Goal: Task Accomplishment & Management: Manage account settings

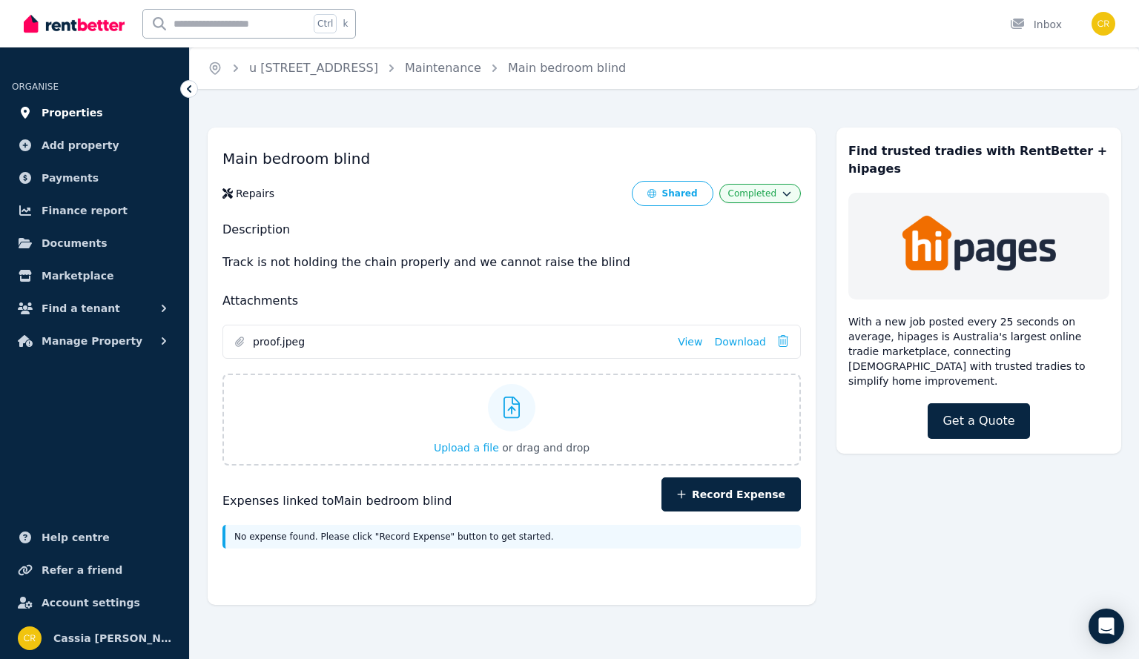
click at [82, 114] on span "Properties" at bounding box center [73, 113] width 62 height 18
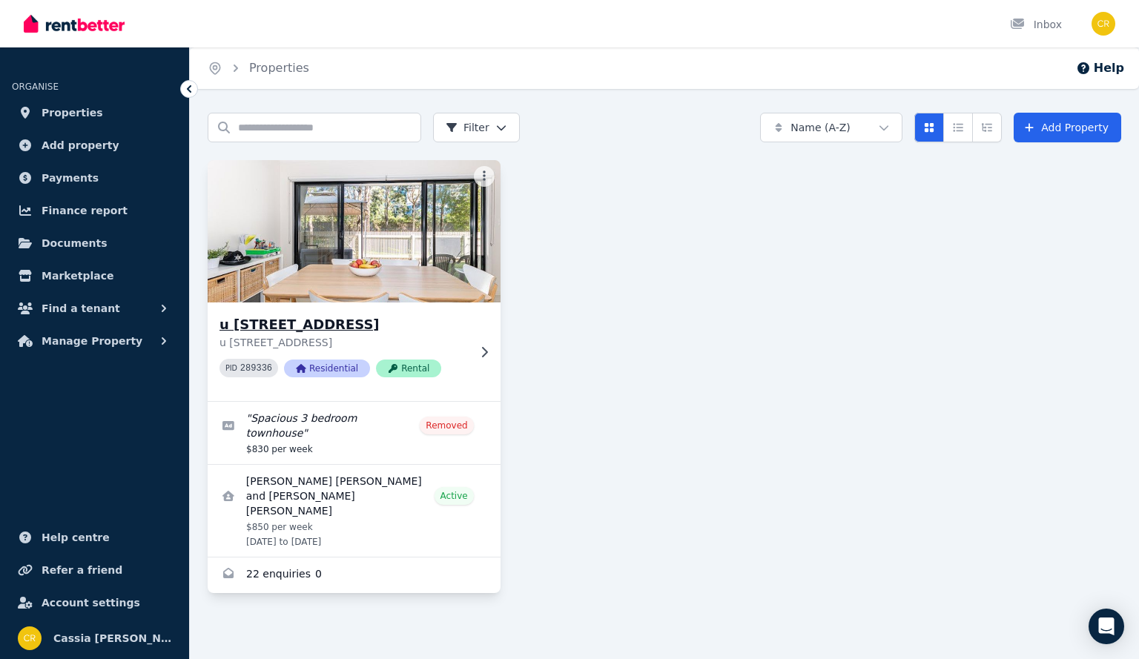
click at [352, 326] on h3 "u [STREET_ADDRESS]" at bounding box center [344, 325] width 249 height 21
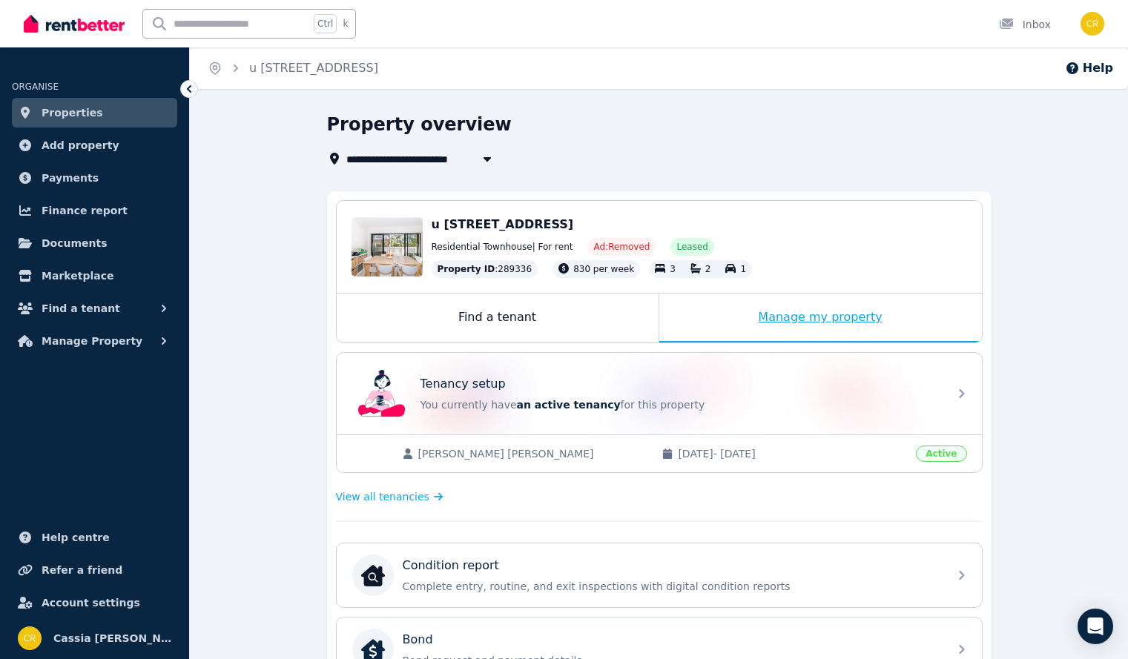
click at [833, 317] on div "Manage my property" at bounding box center [820, 318] width 323 height 49
click at [851, 314] on div "Manage my property" at bounding box center [820, 318] width 323 height 49
click at [398, 492] on span "View all tenancies" at bounding box center [382, 497] width 93 height 15
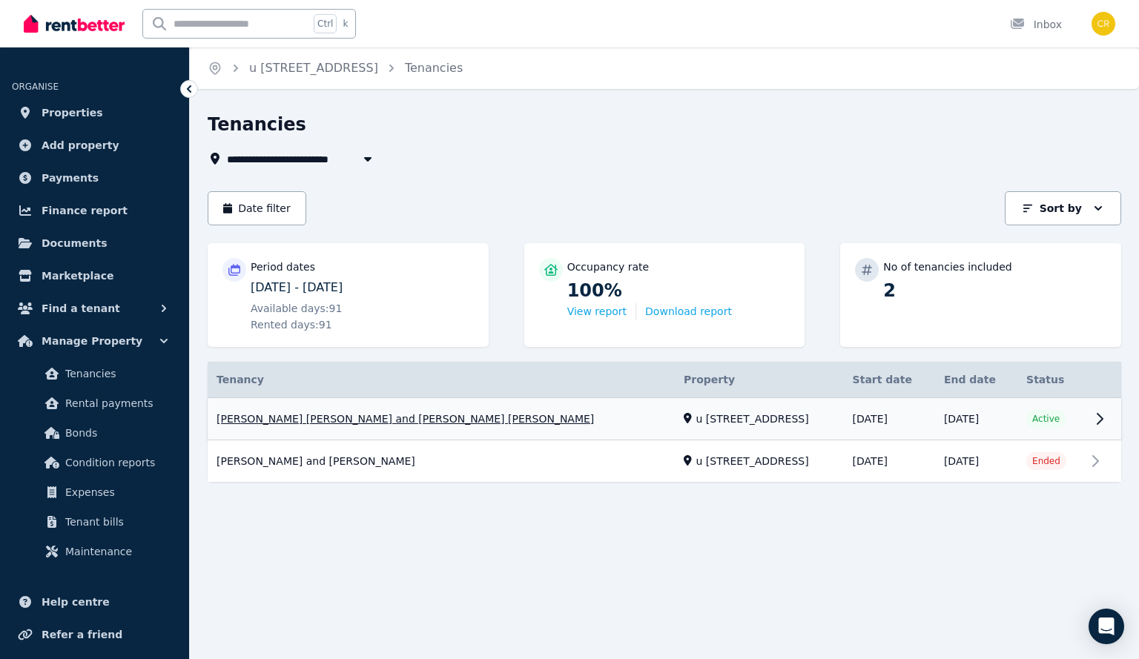
click at [1093, 417] on link "View property details" at bounding box center [665, 419] width 914 height 42
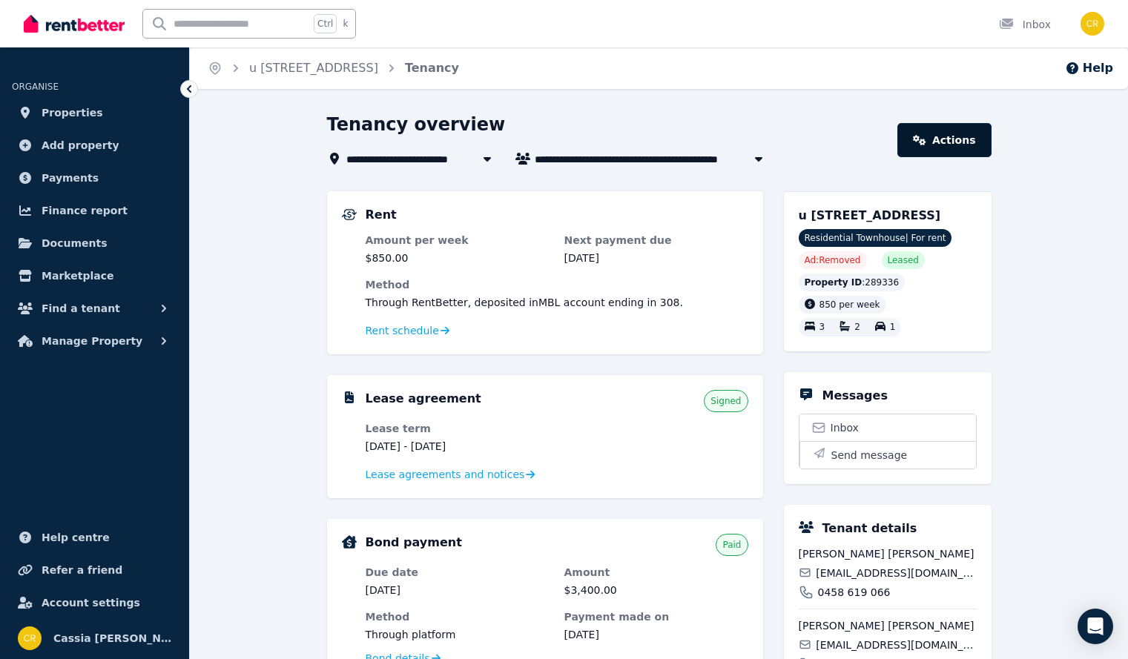
click at [948, 148] on link "Actions" at bounding box center [944, 140] width 93 height 34
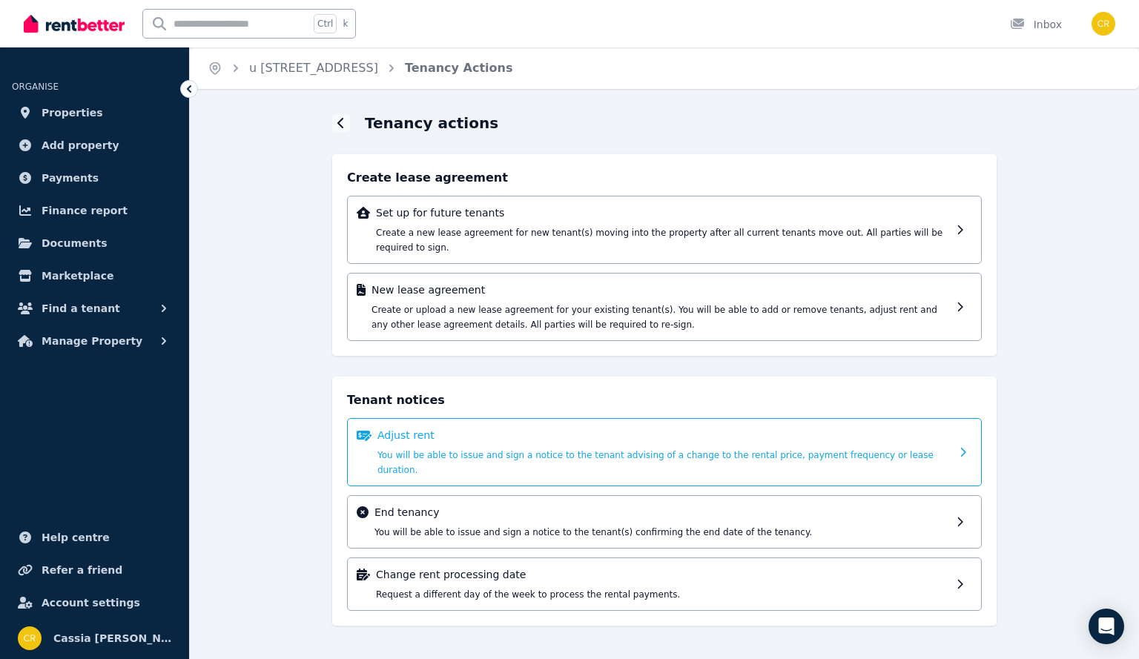
click at [674, 428] on p "Adjust rent" at bounding box center [664, 435] width 573 height 15
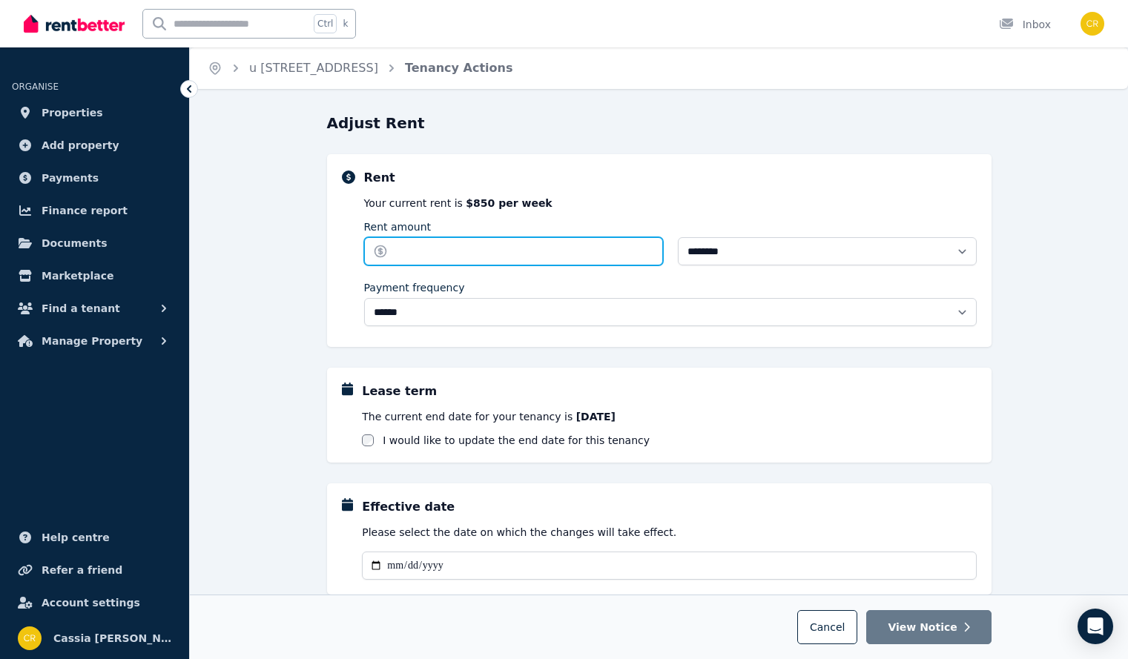
click at [543, 247] on input "Rent amount" at bounding box center [513, 251] width 299 height 28
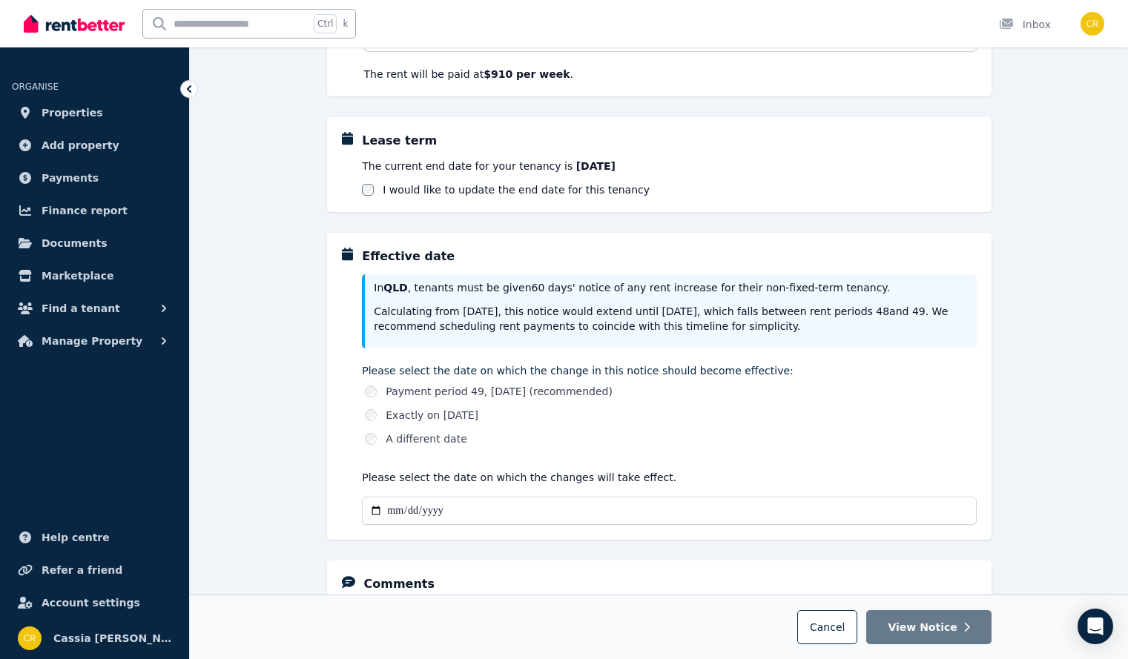
scroll to position [297, 0]
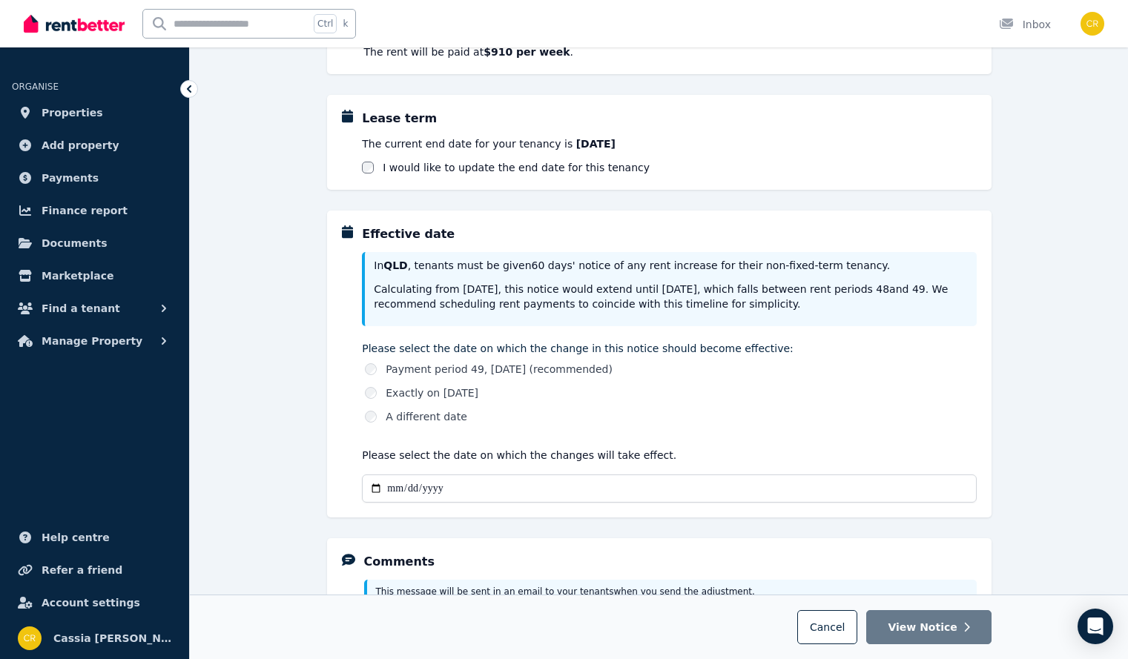
type input "***"
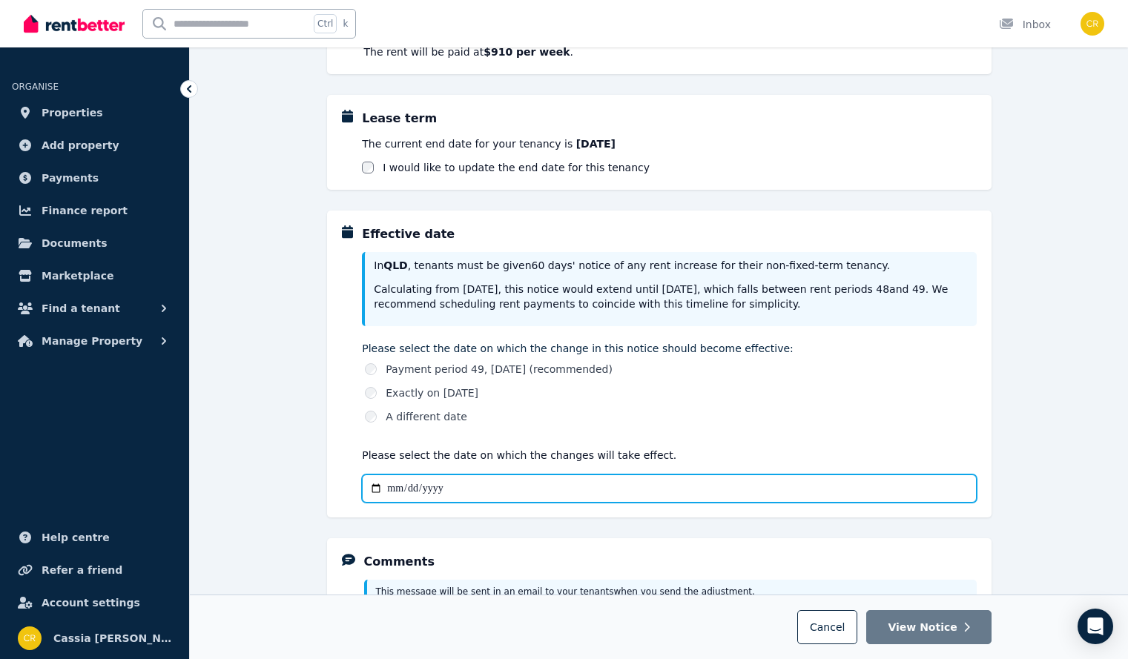
click at [392, 482] on input "Effective date" at bounding box center [669, 489] width 614 height 28
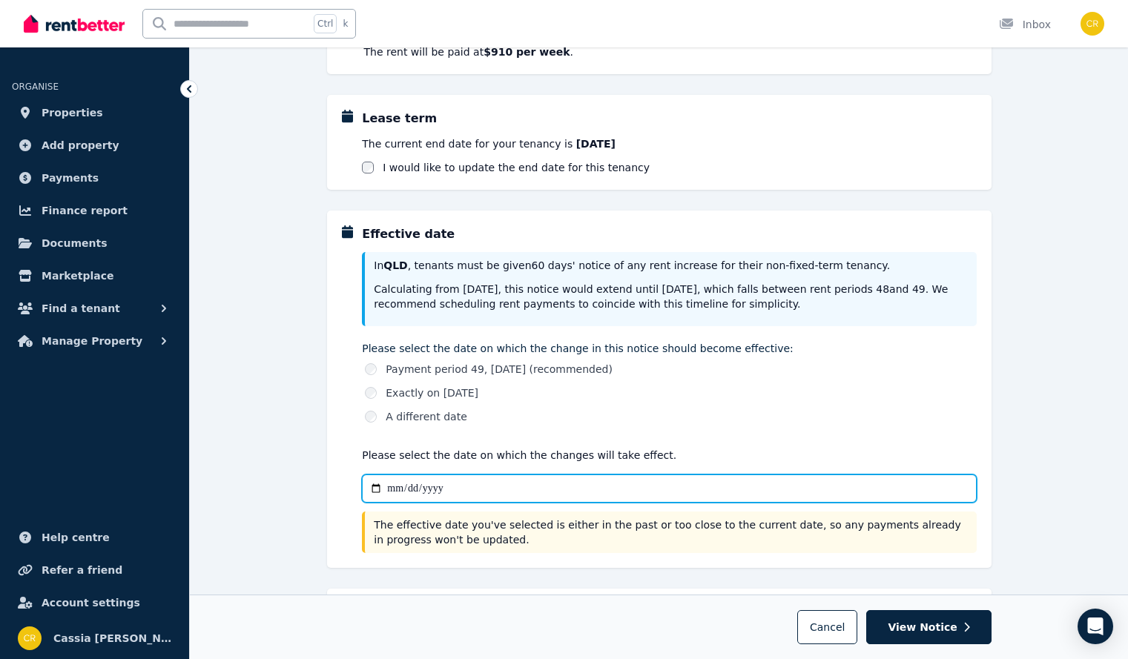
type input "**********"
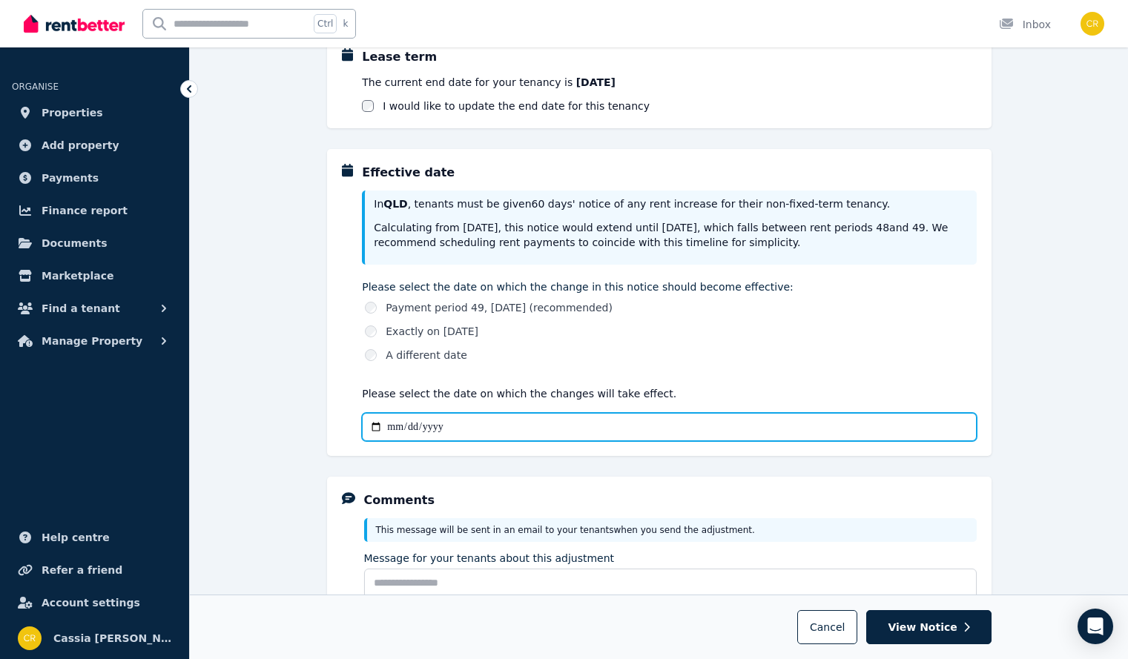
scroll to position [496, 0]
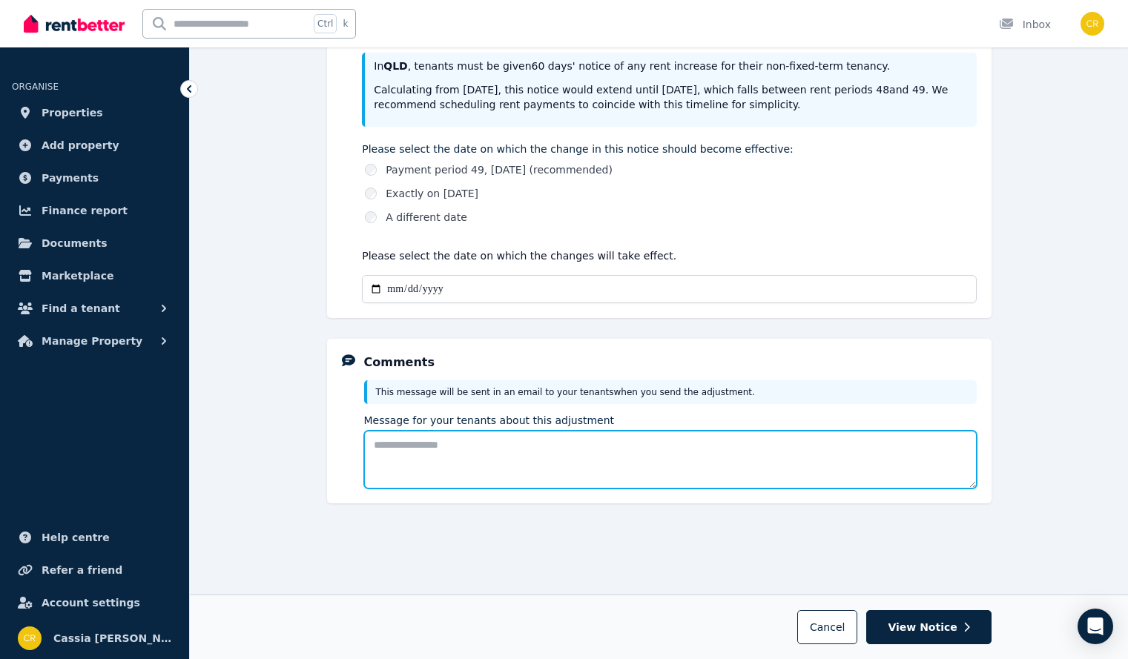
click at [634, 449] on textarea "Message for your tenants about this adjustment" at bounding box center [670, 460] width 613 height 58
drag, startPoint x: 734, startPoint y: 450, endPoint x: 493, endPoint y: 441, distance: 240.5
click at [493, 441] on textarea "**********" at bounding box center [670, 460] width 613 height 58
type textarea "**********"
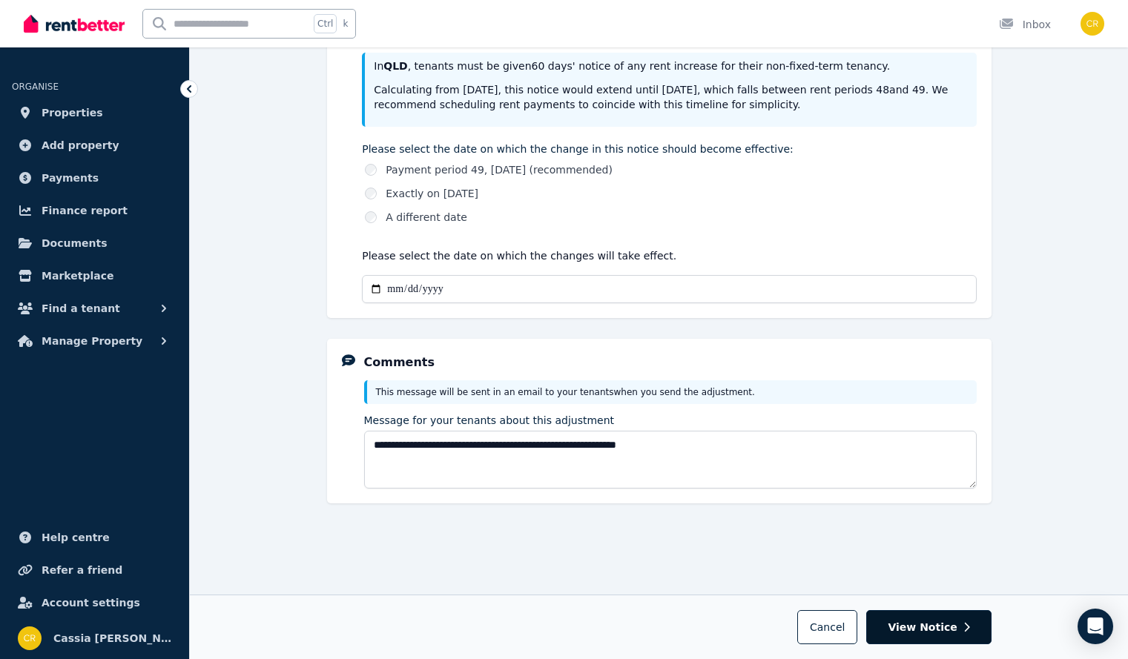
click at [955, 622] on span "View Notice" at bounding box center [922, 627] width 69 height 15
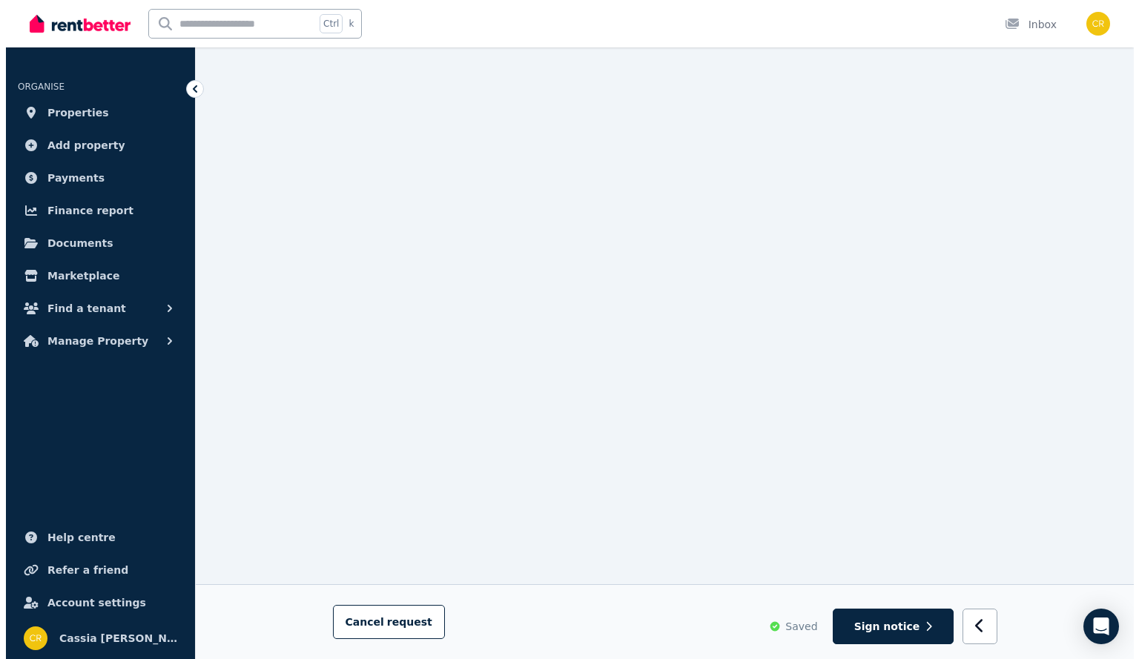
scroll to position [639, 0]
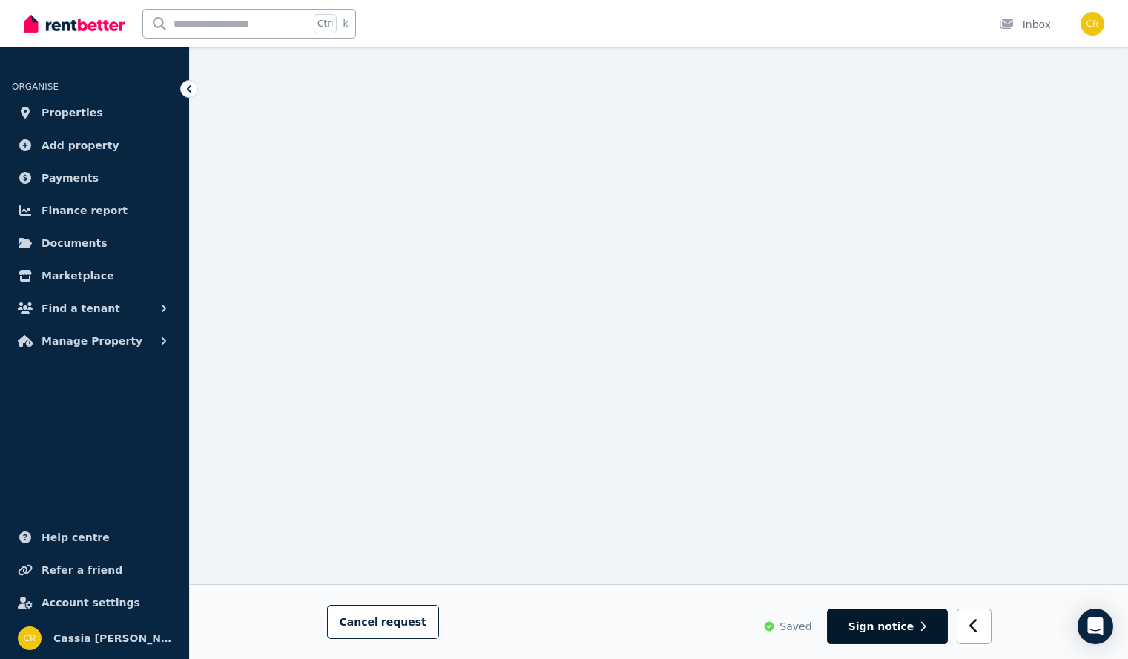
click at [893, 631] on span "Sign notice" at bounding box center [882, 626] width 66 height 15
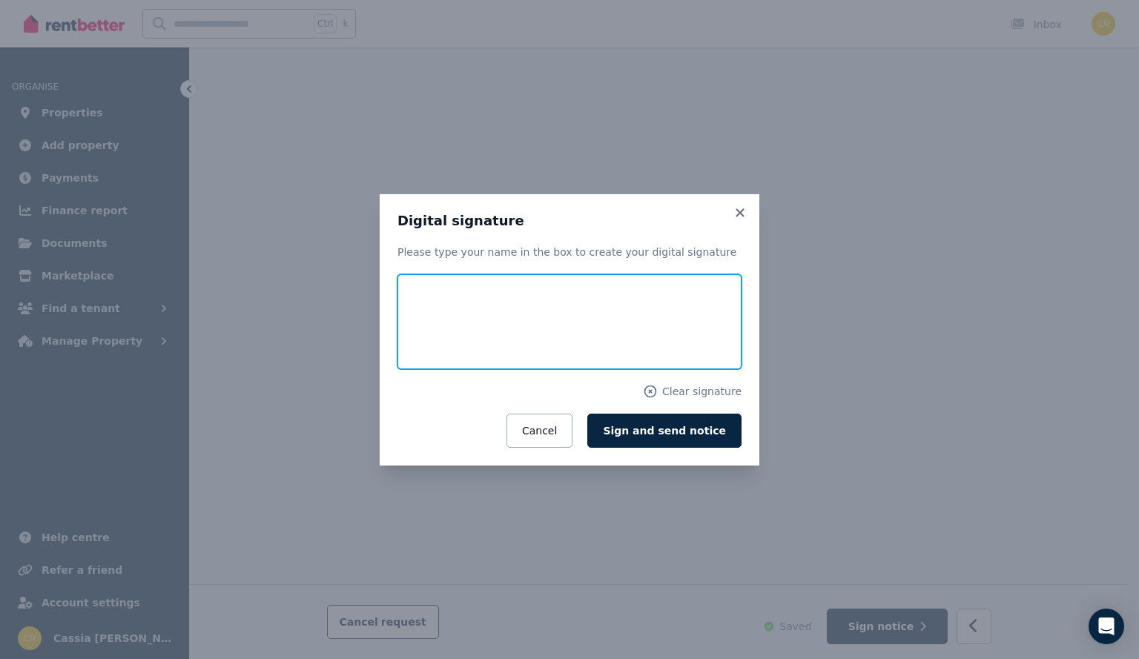
click at [430, 323] on input "text" at bounding box center [570, 321] width 344 height 95
type input "**********"
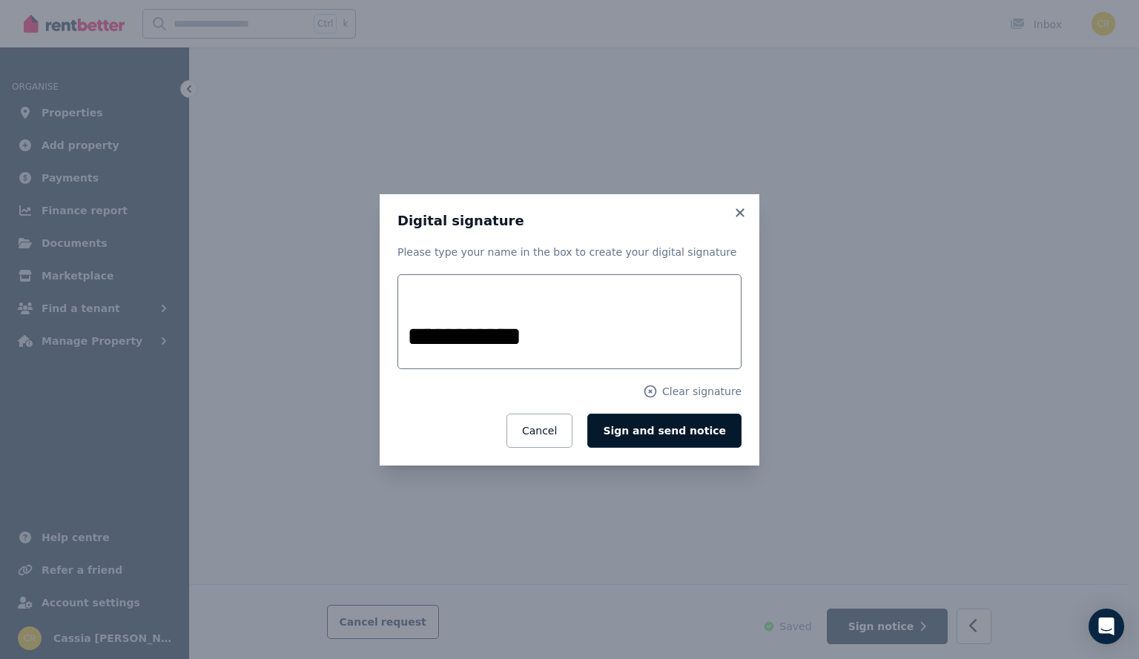
click at [688, 435] on span "Sign and send notice" at bounding box center [664, 431] width 123 height 12
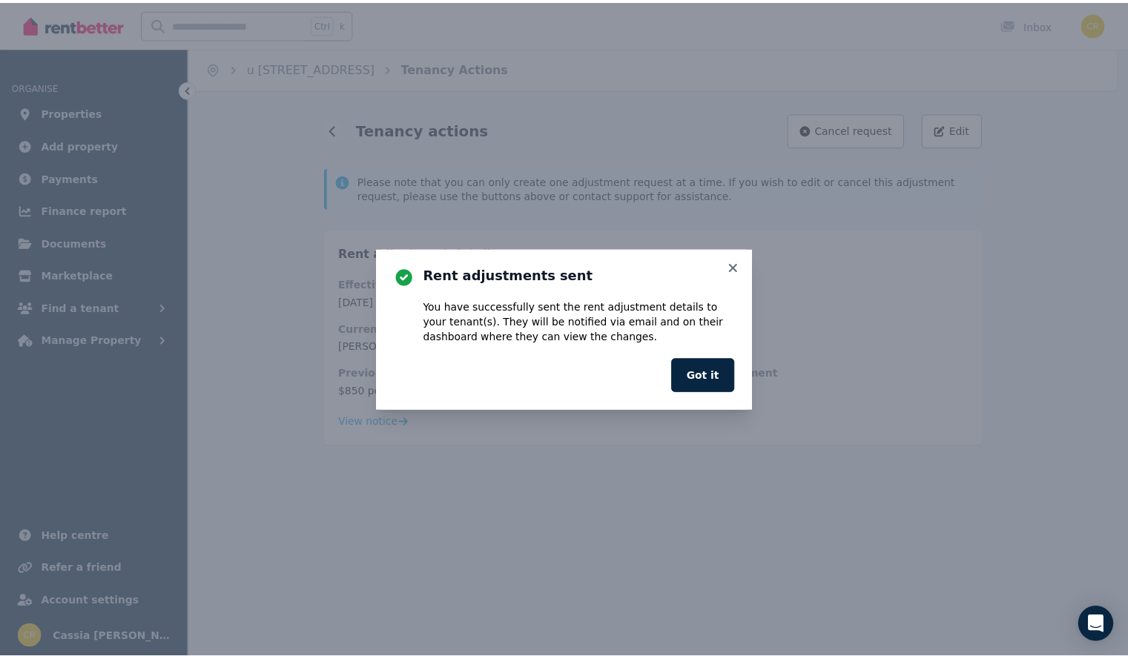
scroll to position [0, 0]
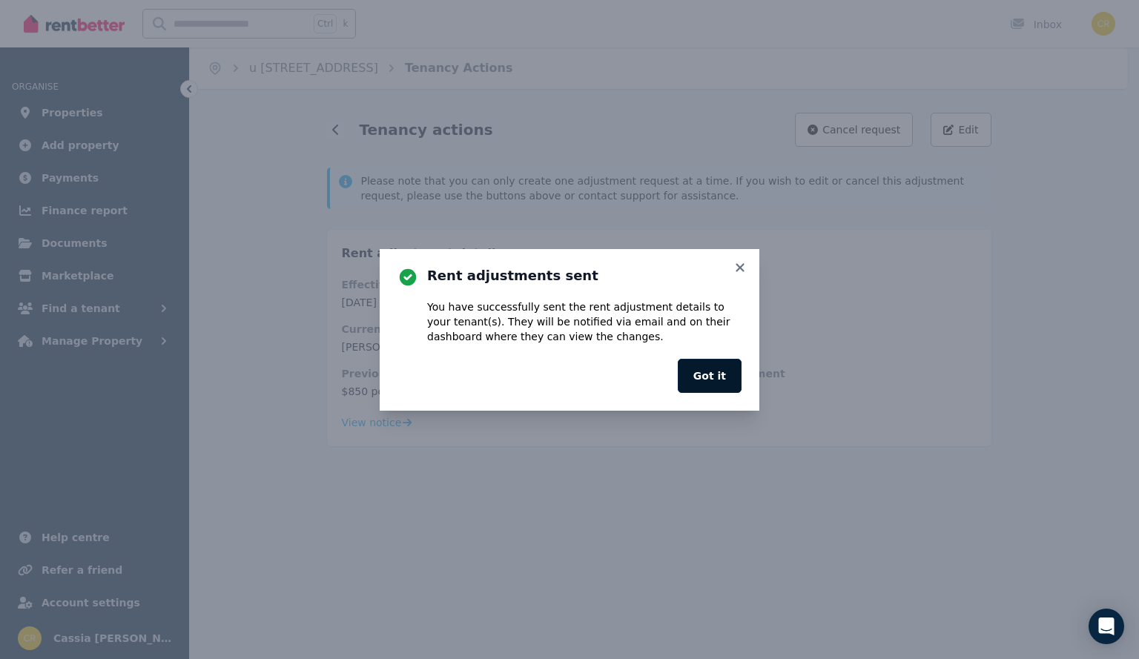
click at [714, 370] on button "Got it" at bounding box center [710, 376] width 64 height 34
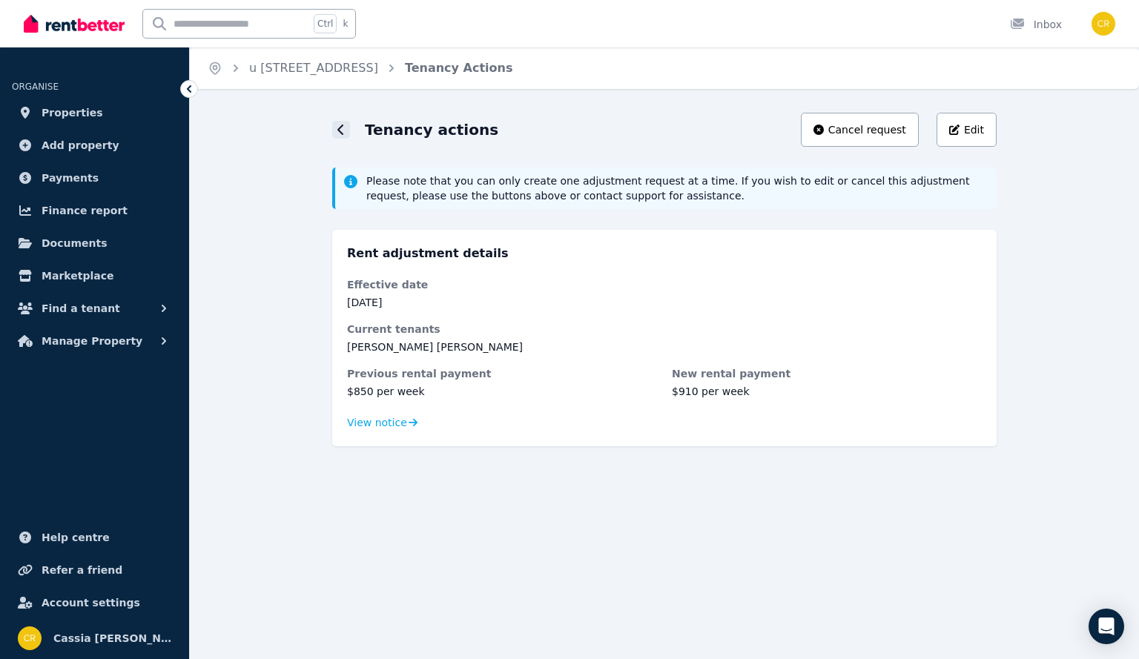
click at [343, 133] on icon at bounding box center [341, 130] width 7 height 12
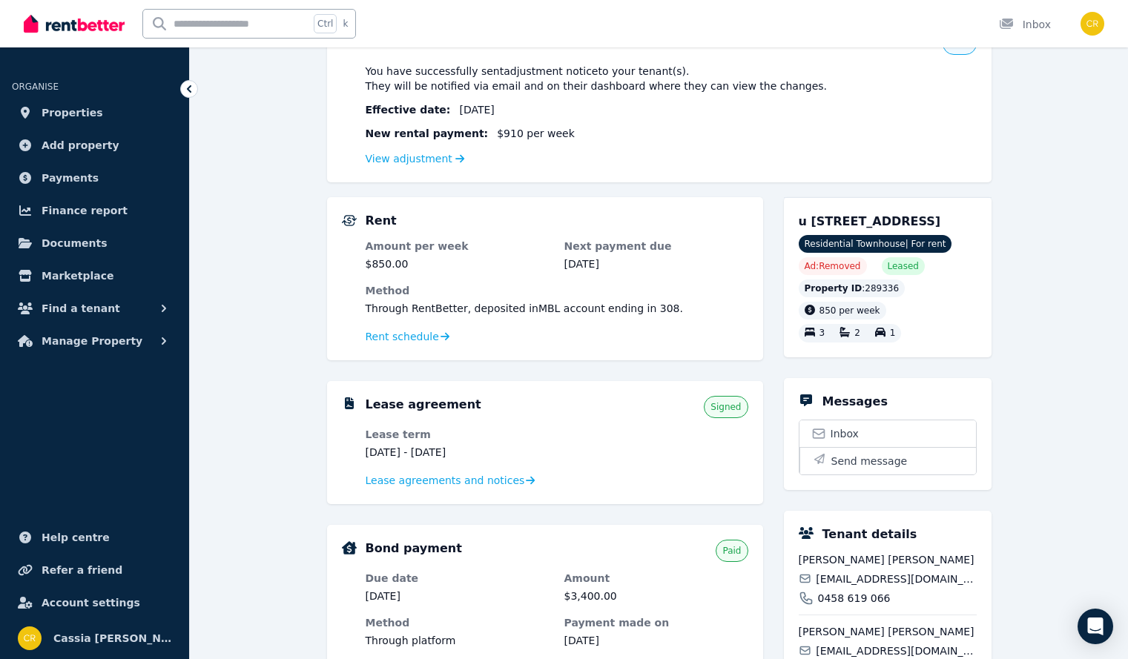
scroll to position [297, 0]
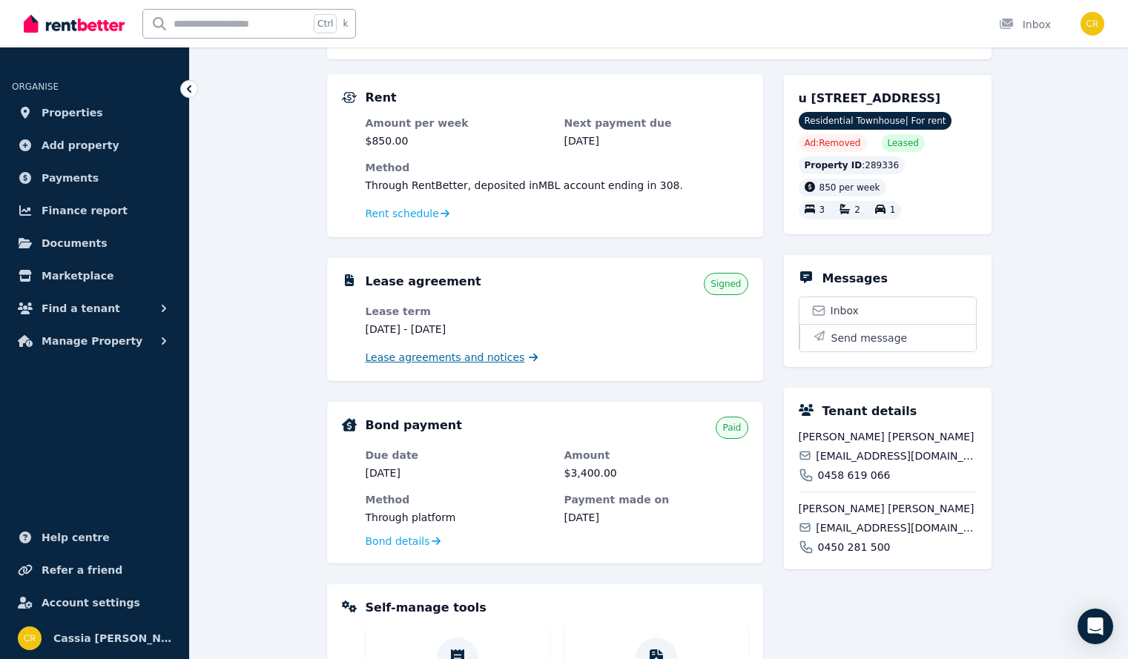
click at [455, 363] on span "Lease agreements and notices" at bounding box center [445, 357] width 159 height 15
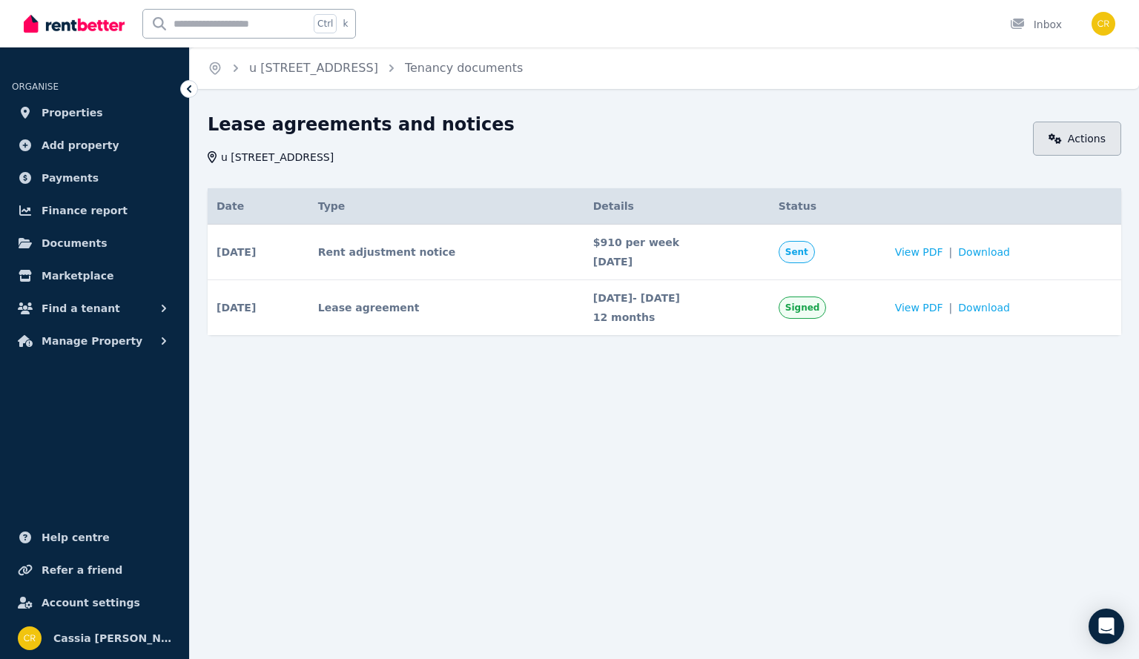
click at [1092, 143] on link "Actions" at bounding box center [1077, 139] width 88 height 34
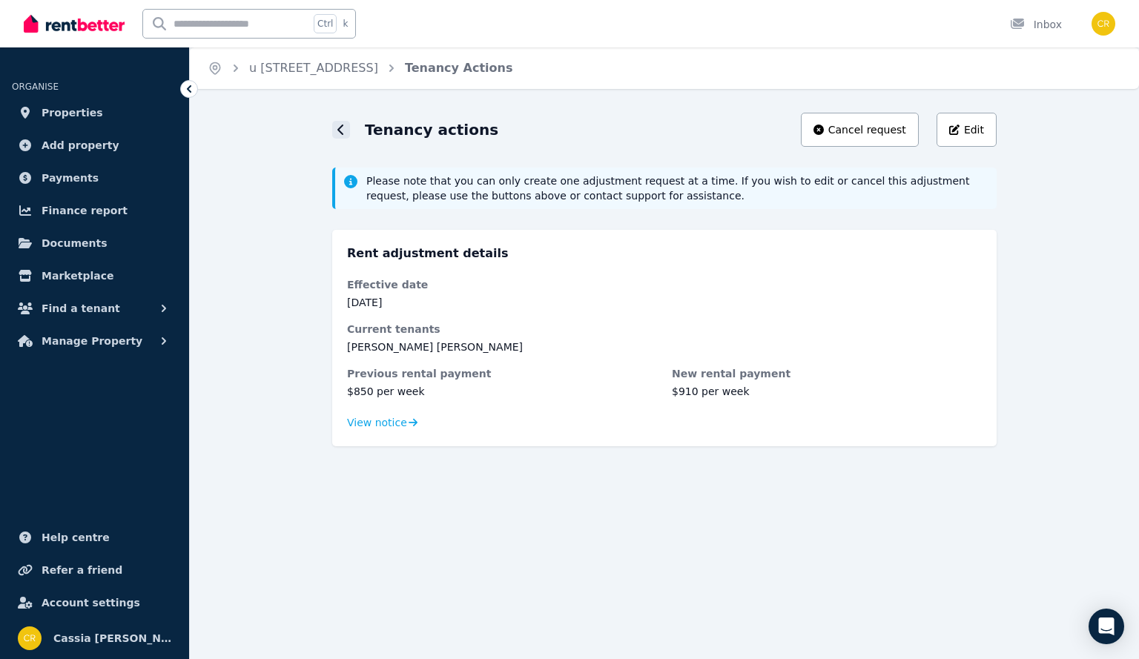
click at [336, 130] on div at bounding box center [341, 130] width 18 height 18
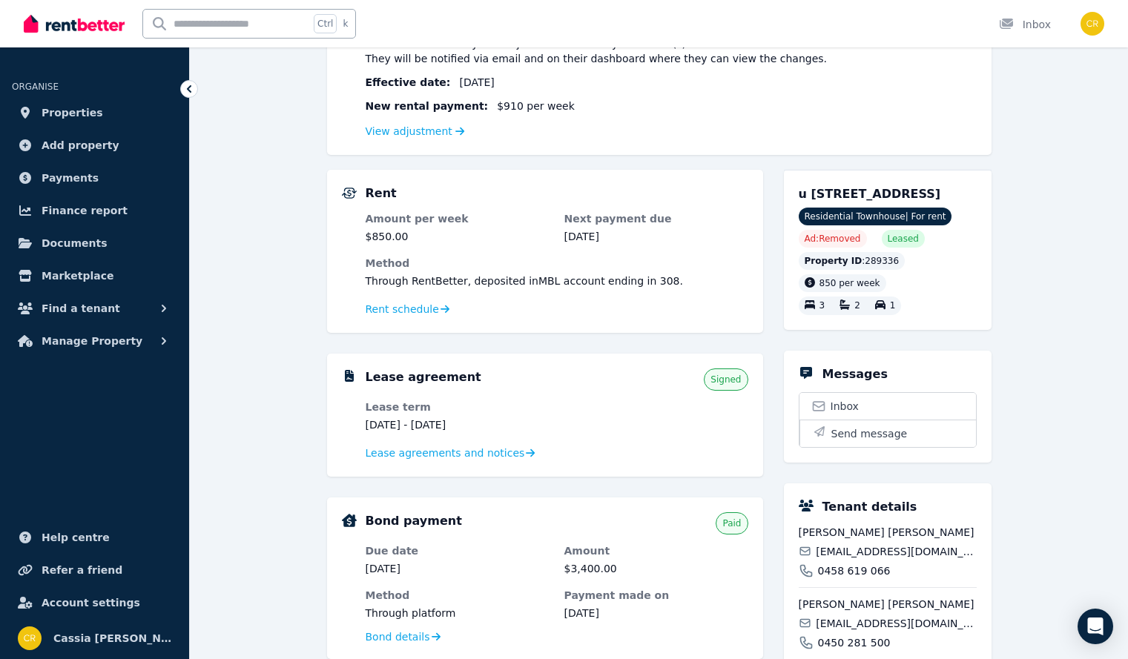
scroll to position [223, 0]
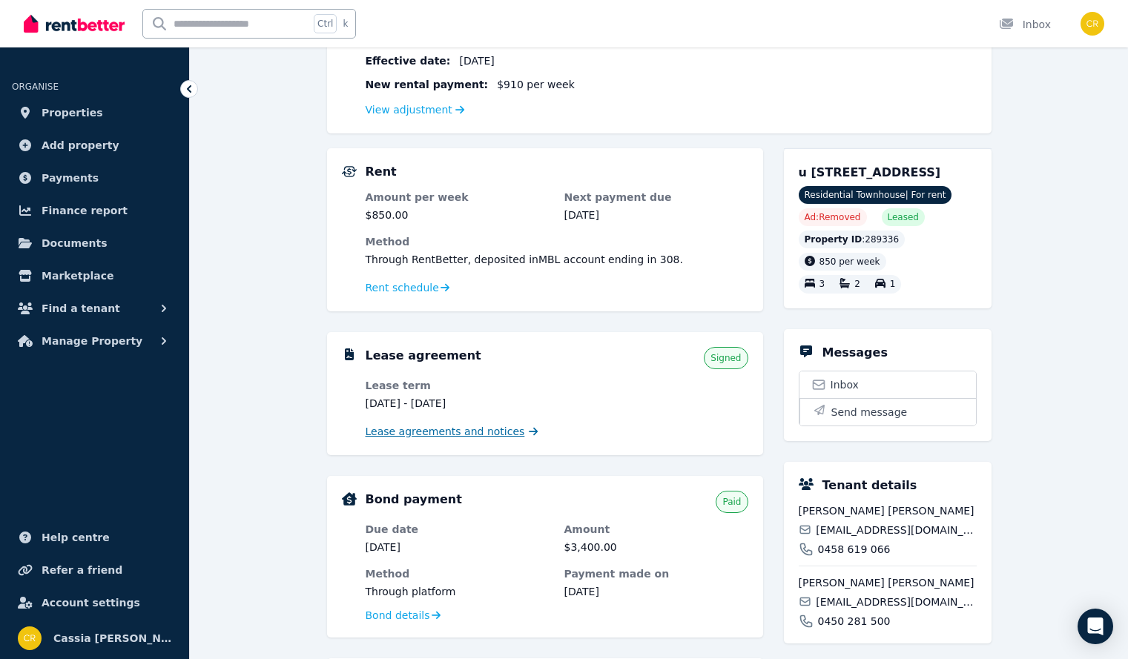
click at [481, 431] on span "Lease agreements and notices" at bounding box center [445, 431] width 159 height 15
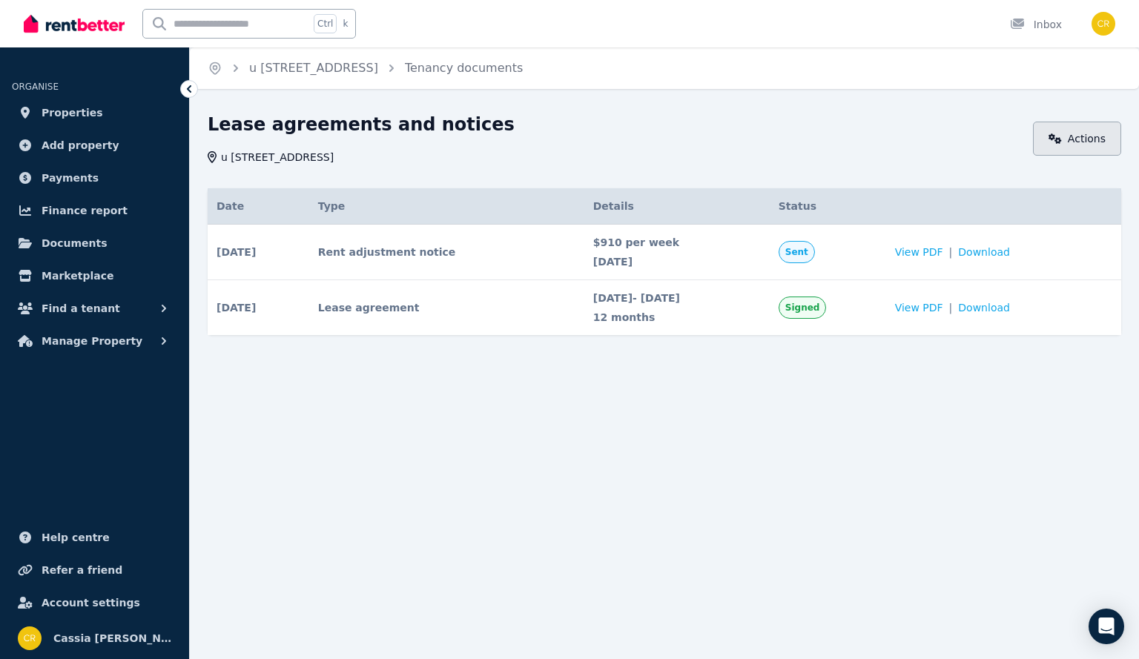
click at [1092, 137] on link "Actions" at bounding box center [1077, 139] width 88 height 34
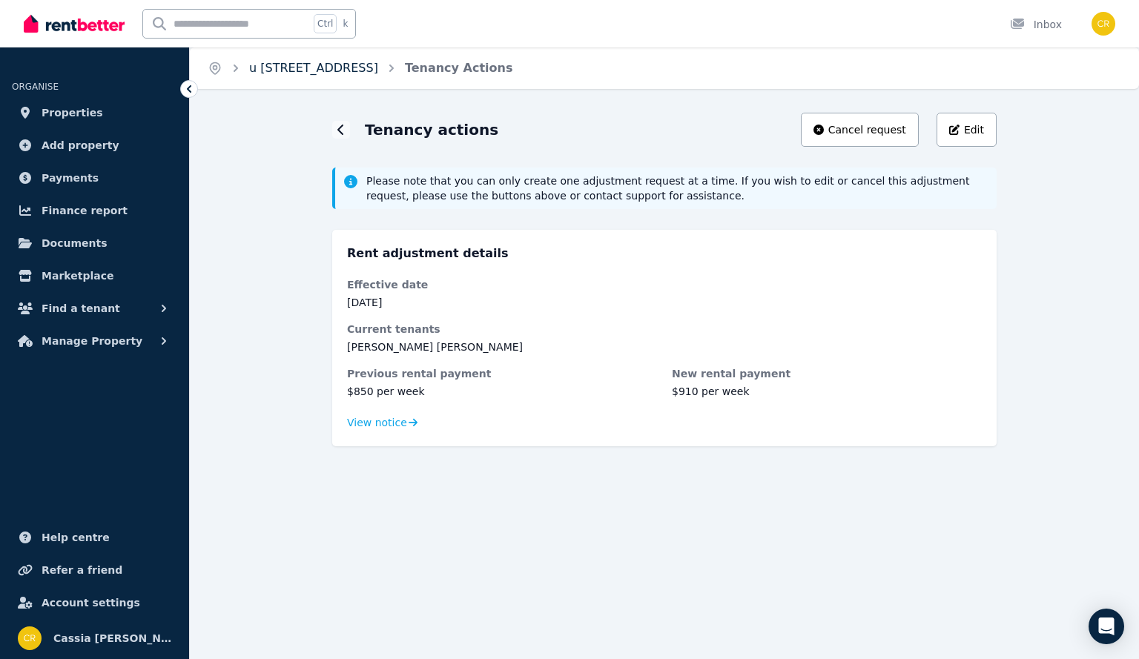
click at [350, 67] on link "u [STREET_ADDRESS]" at bounding box center [313, 68] width 129 height 14
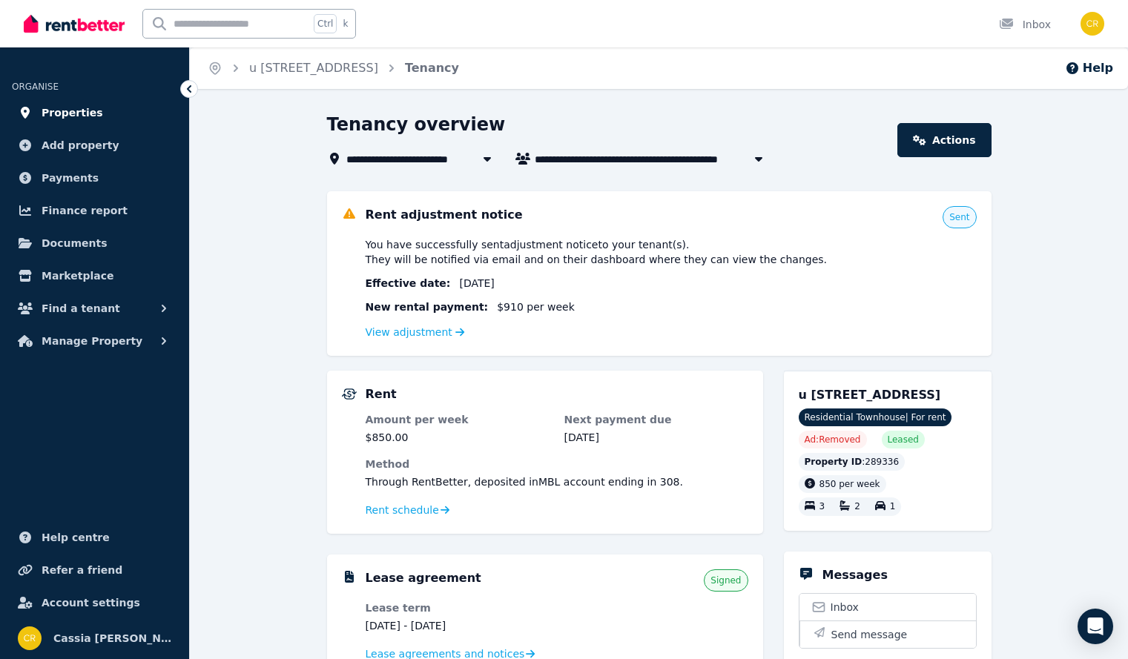
click at [59, 116] on span "Properties" at bounding box center [73, 113] width 62 height 18
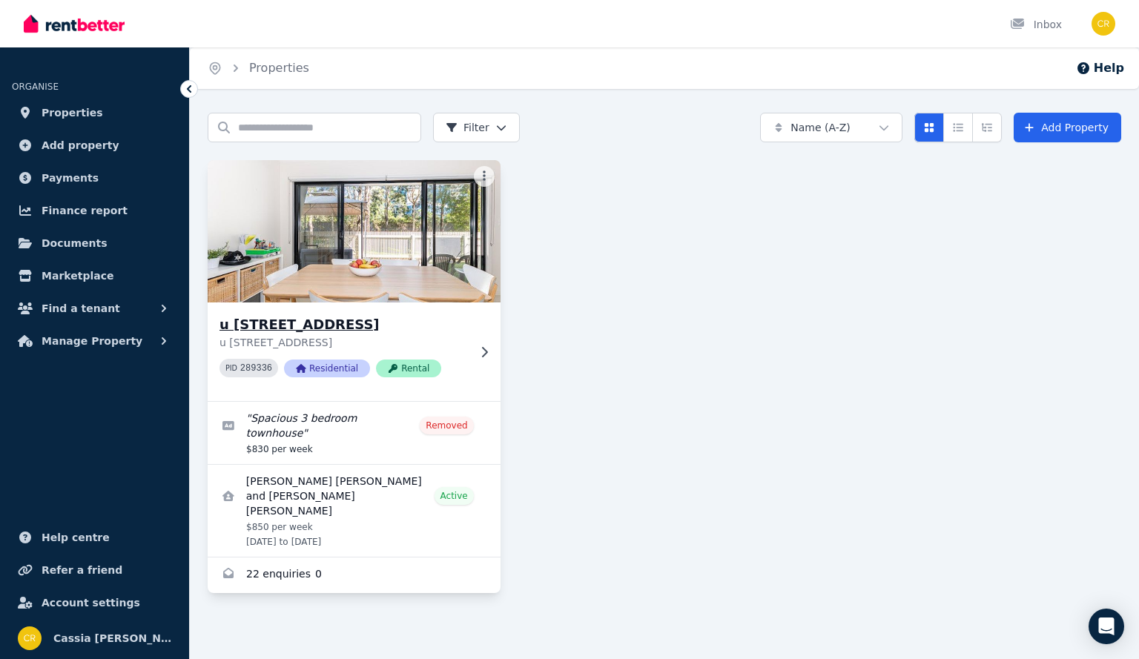
click at [316, 322] on h3 "u [STREET_ADDRESS]" at bounding box center [344, 325] width 249 height 21
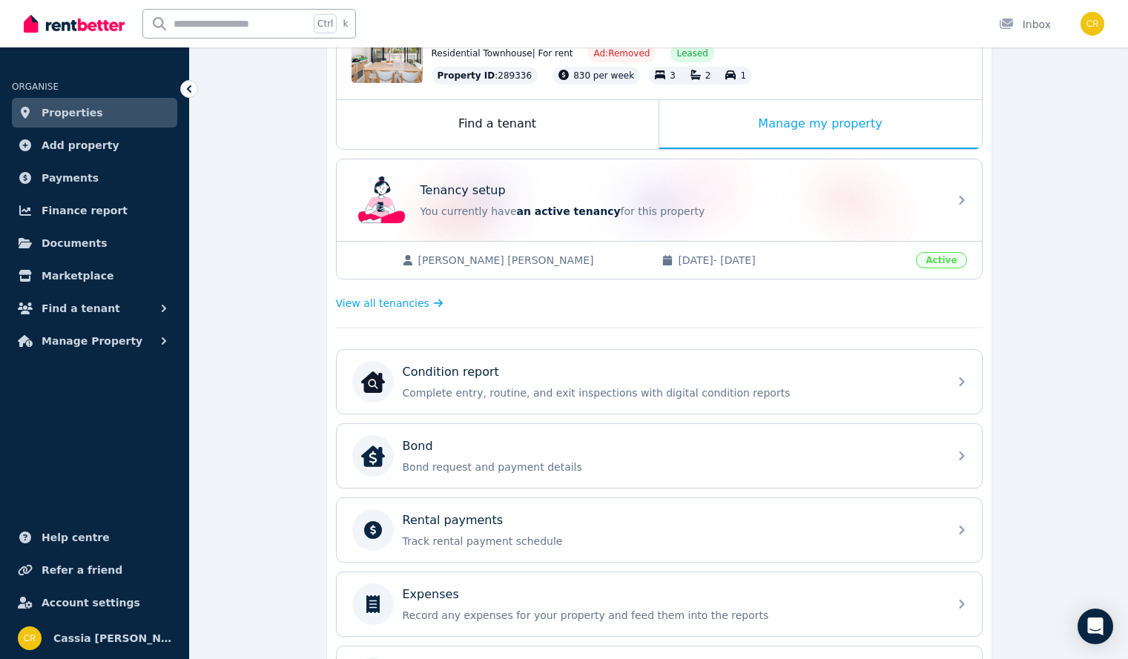
scroll to position [148, 0]
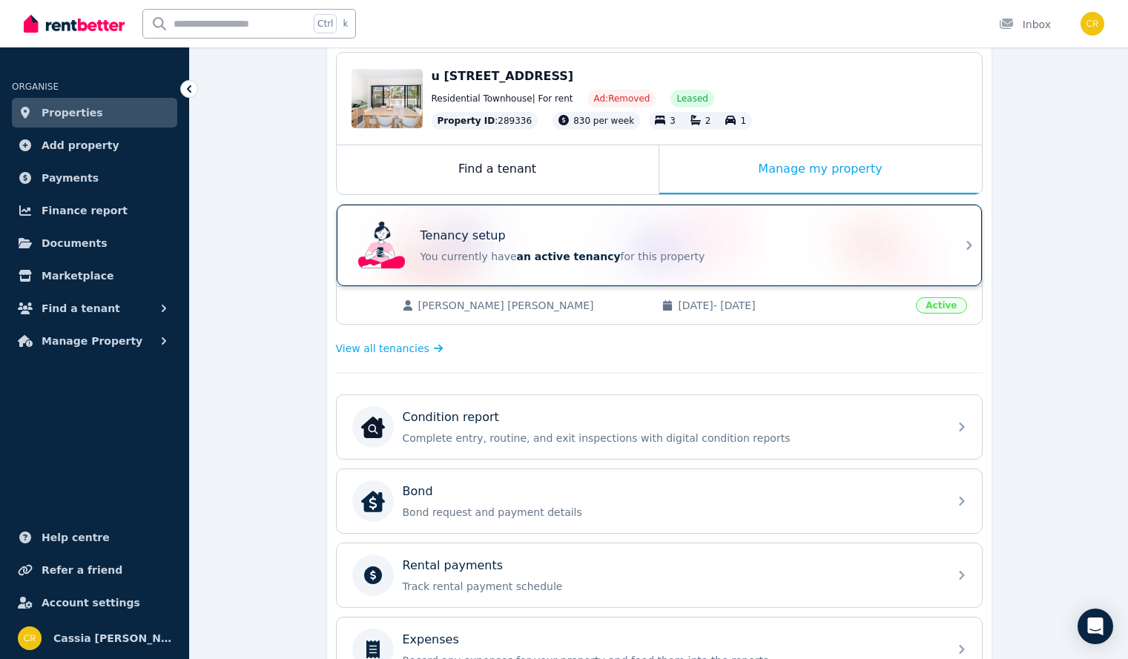
click at [963, 246] on icon at bounding box center [970, 246] width 18 height 18
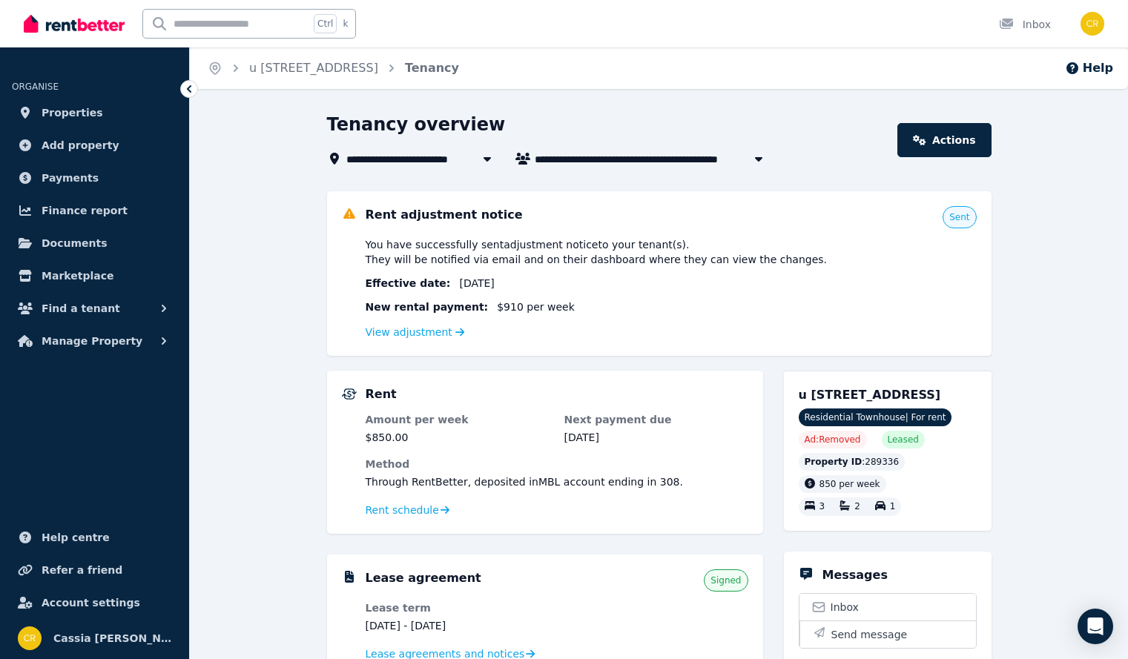
click at [759, 156] on icon "button" at bounding box center [758, 159] width 15 height 12
type input "**********"
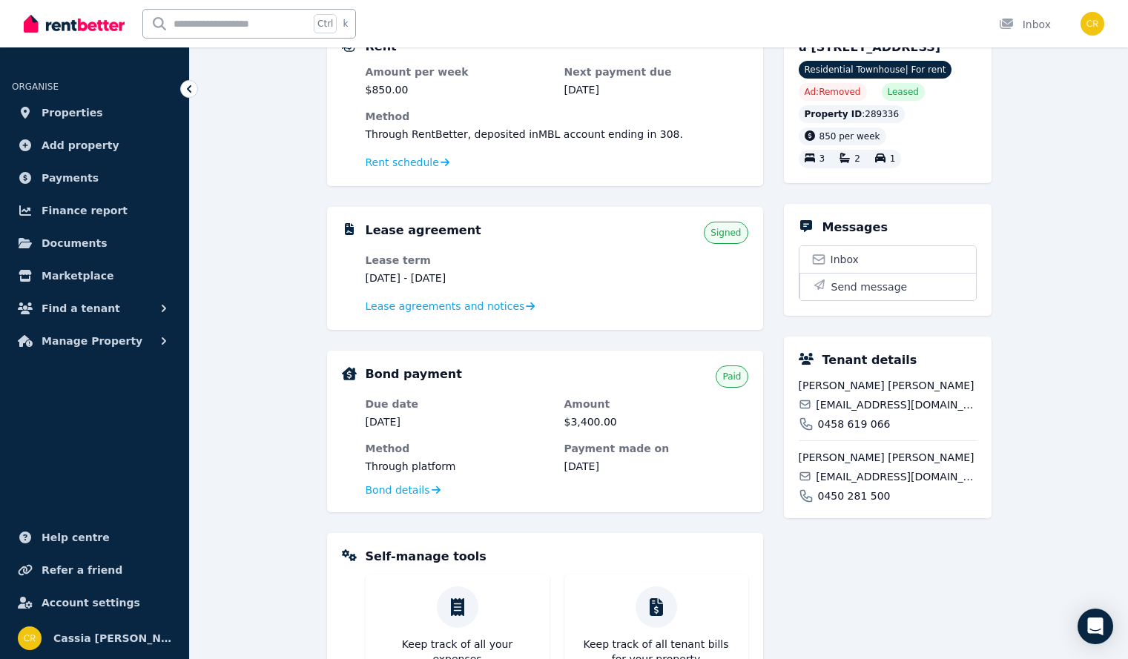
scroll to position [70, 0]
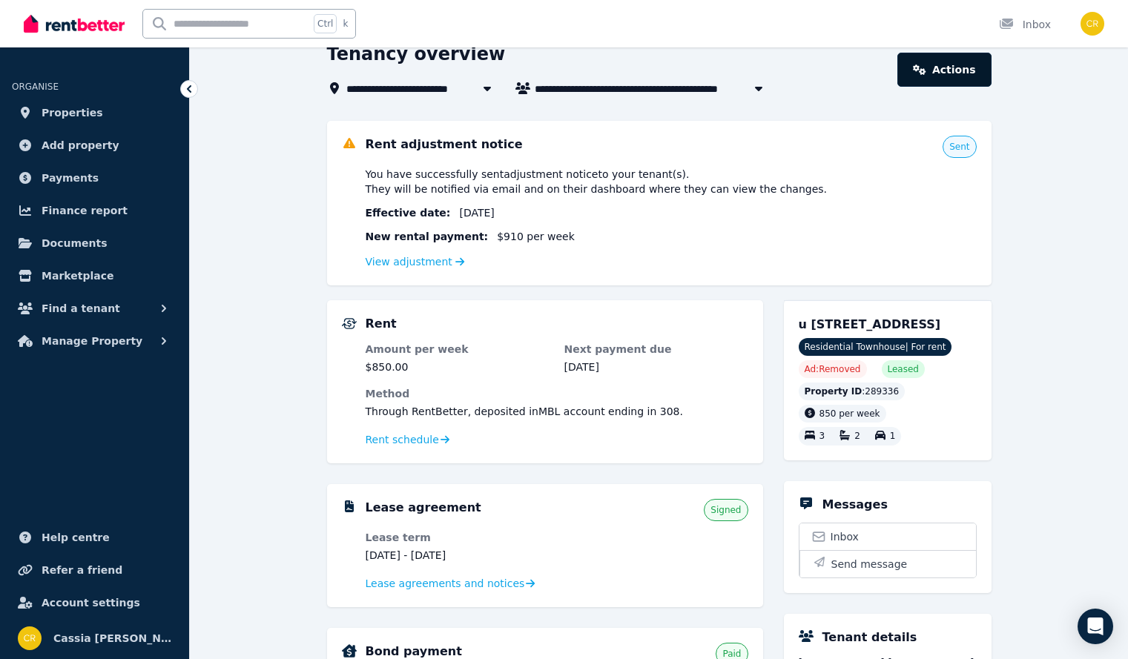
click at [973, 71] on link "Actions" at bounding box center [944, 70] width 93 height 34
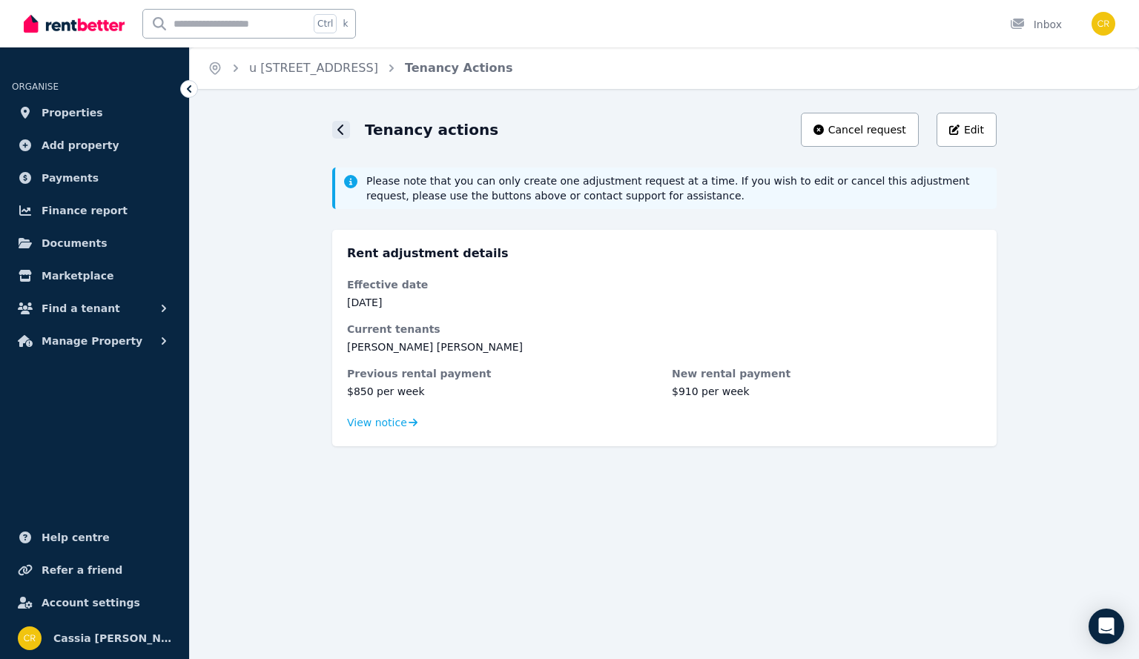
click at [340, 130] on icon at bounding box center [341, 130] width 7 height 12
click at [78, 236] on span "Documents" at bounding box center [75, 243] width 66 height 18
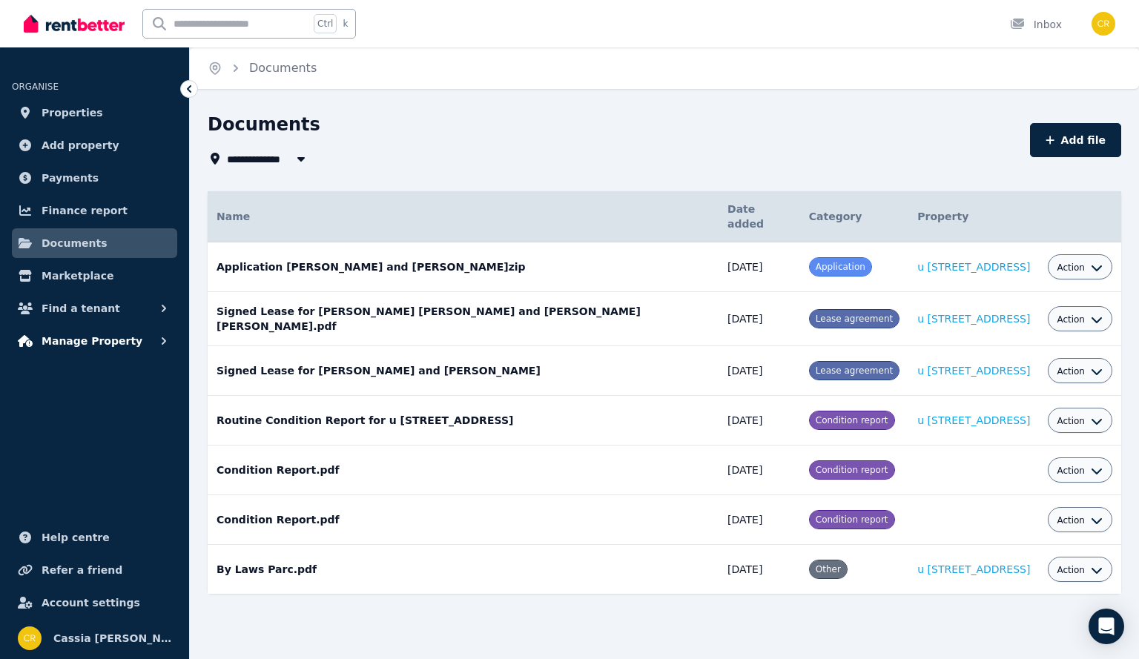
click at [145, 342] on button "Manage Property" at bounding box center [94, 341] width 165 height 30
